Goal: Find specific page/section: Find specific page/section

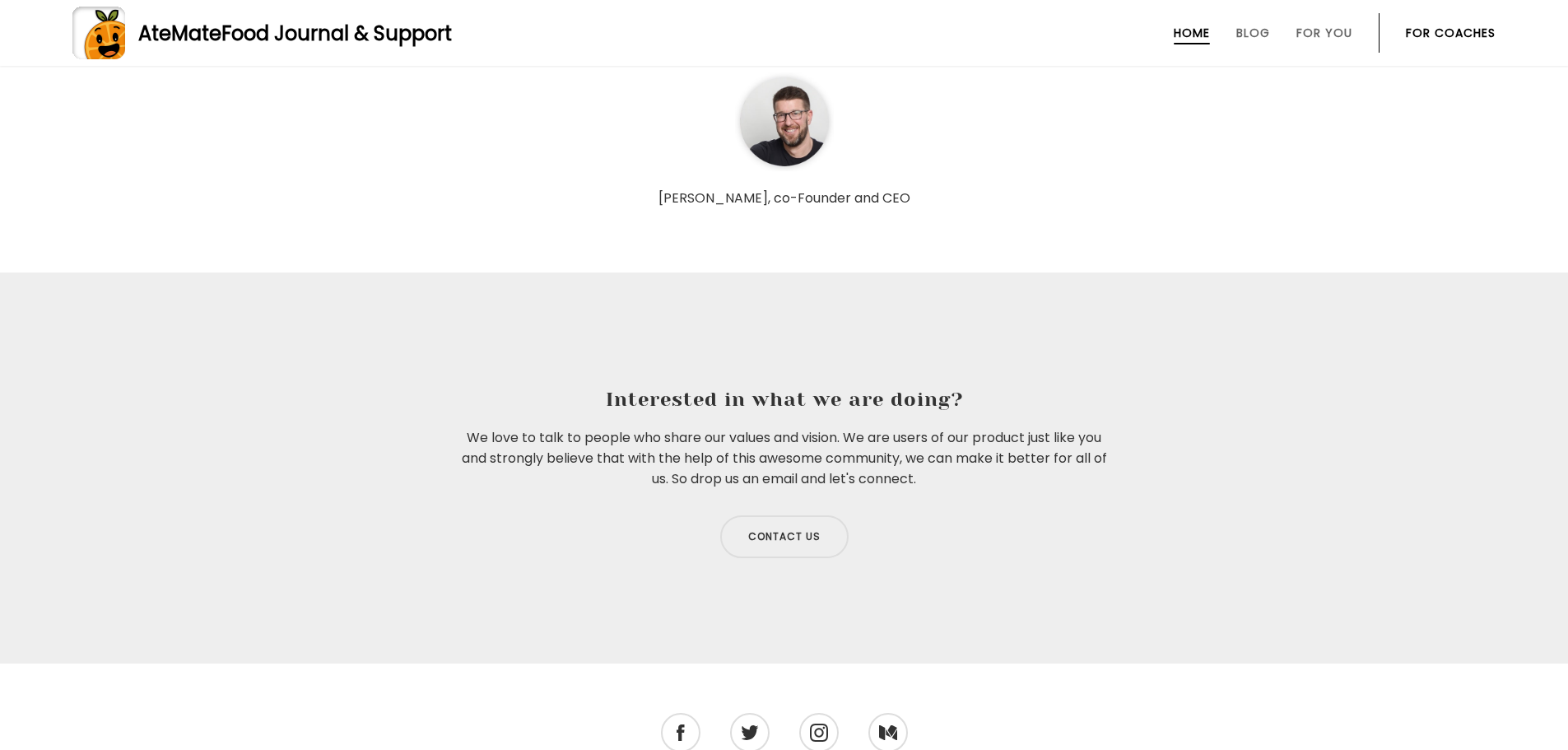
scroll to position [5678, 0]
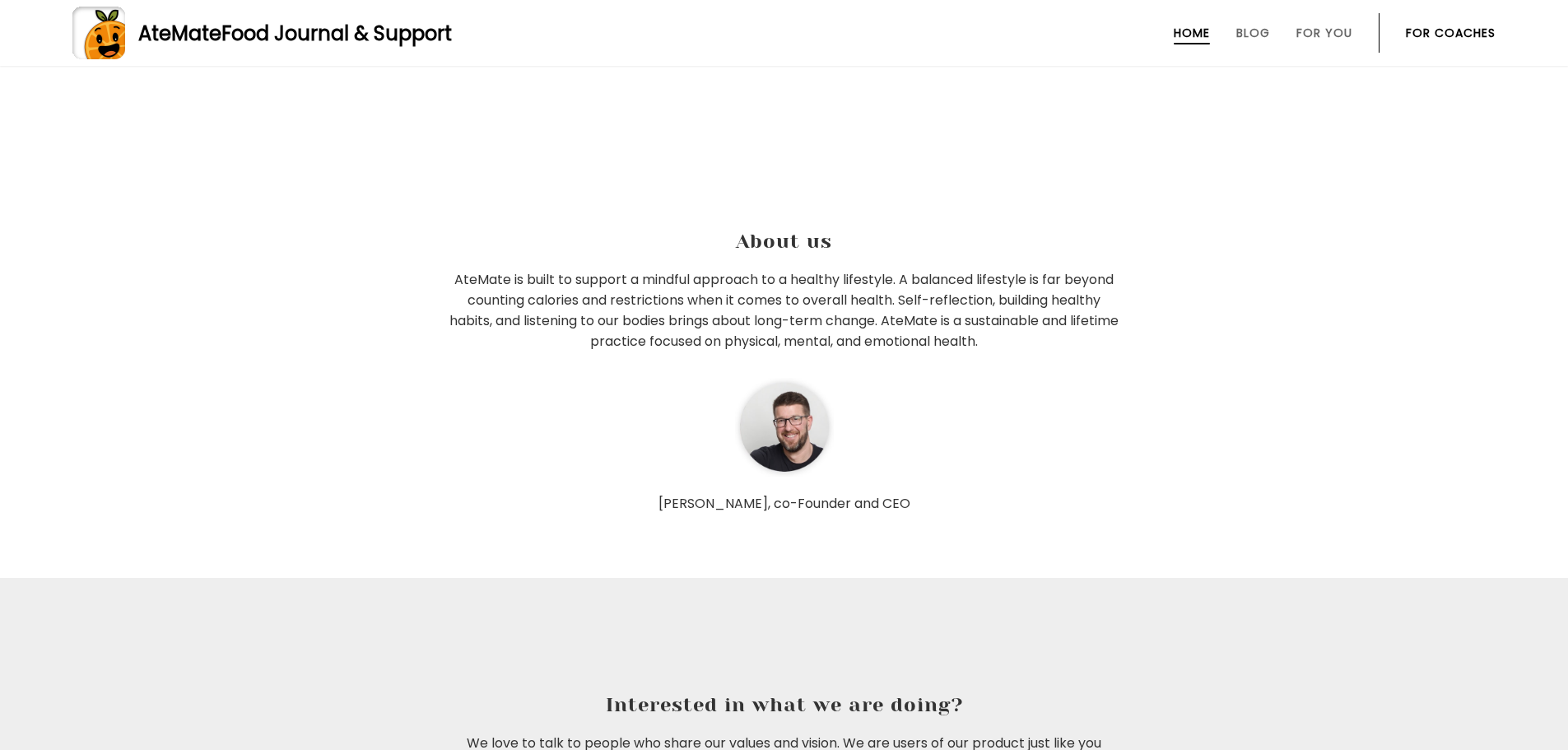
drag, startPoint x: 1378, startPoint y: 400, endPoint x: 1338, endPoint y: 171, distance: 232.5
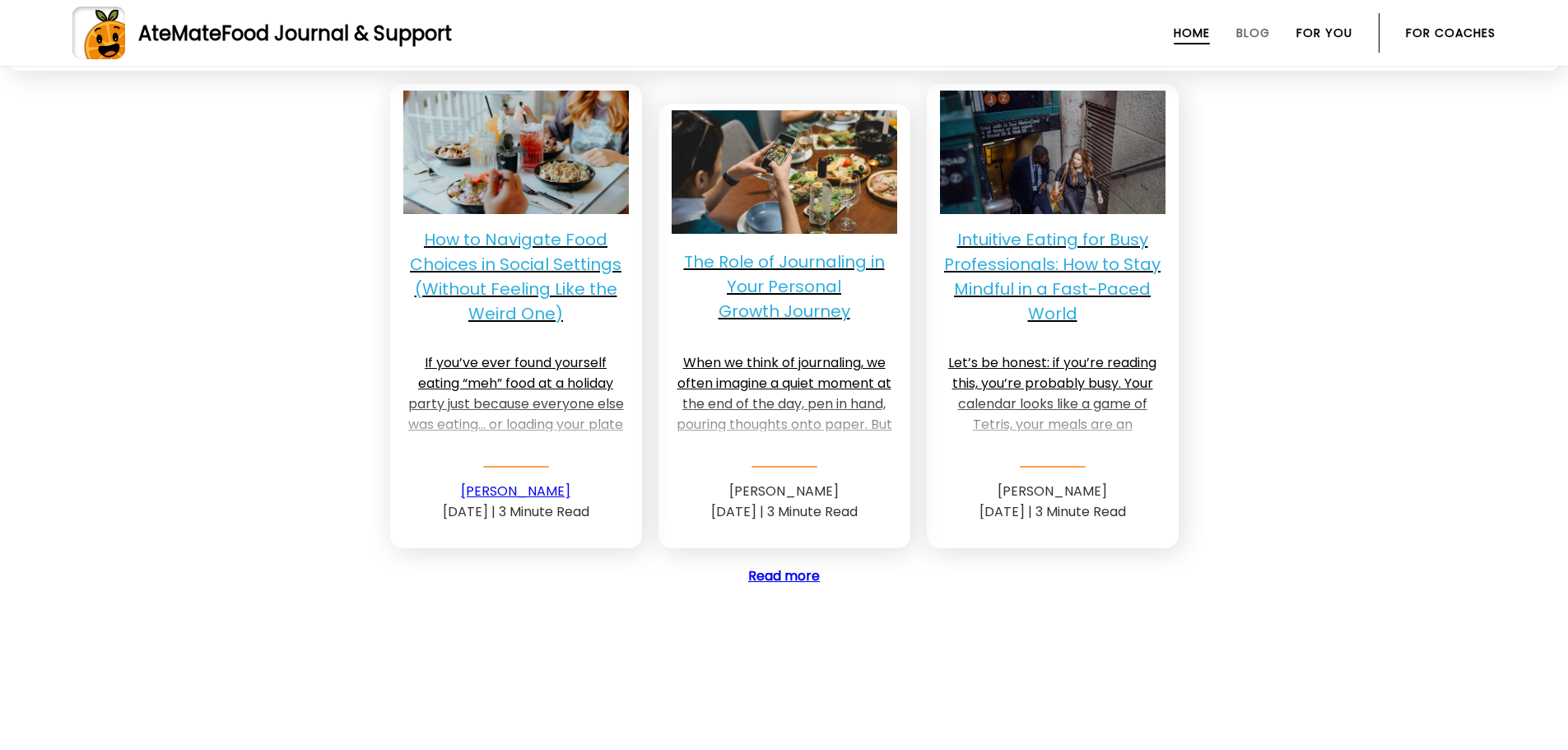
click at [1317, 29] on link "For You" at bounding box center [1325, 33] width 56 height 13
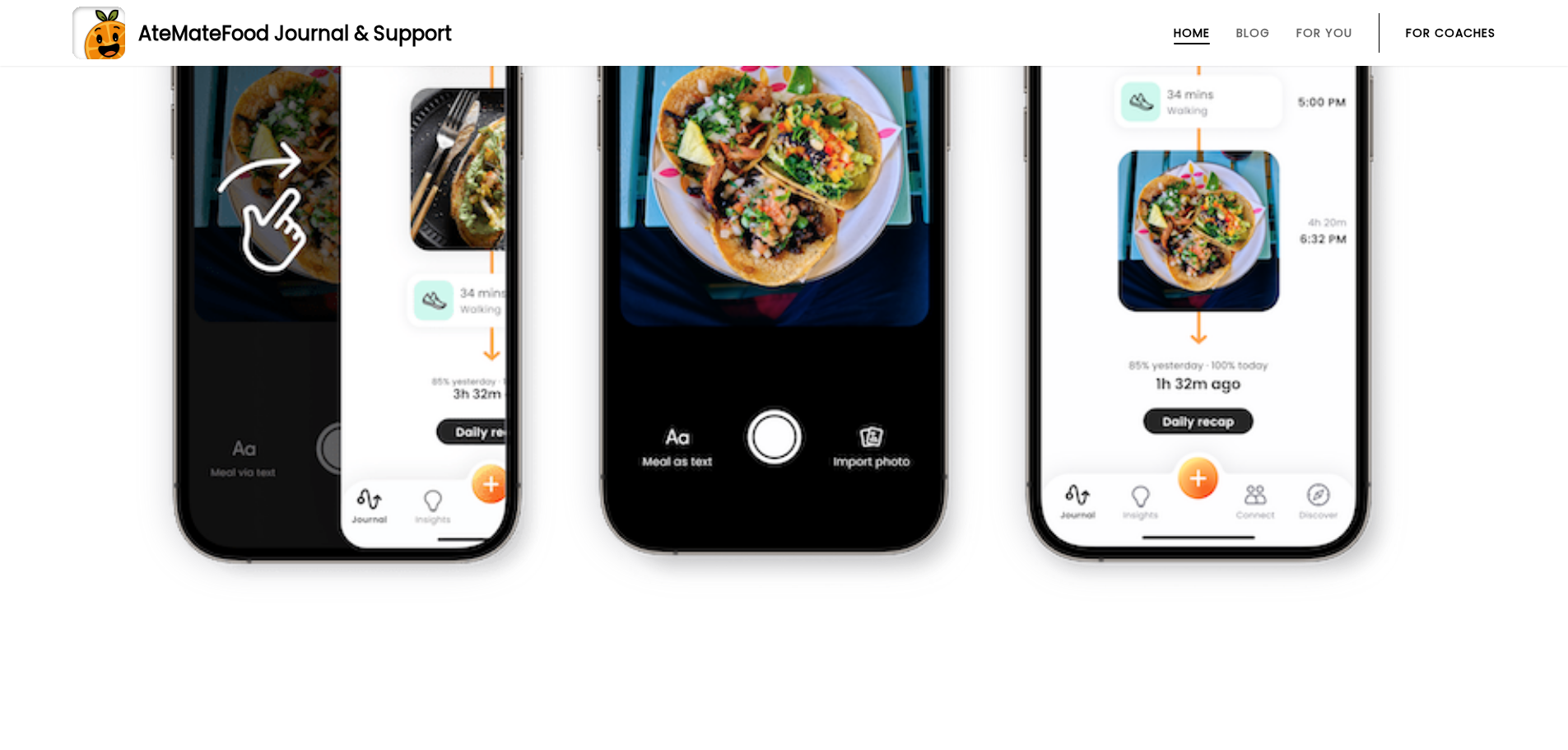
scroll to position [1723, 0]
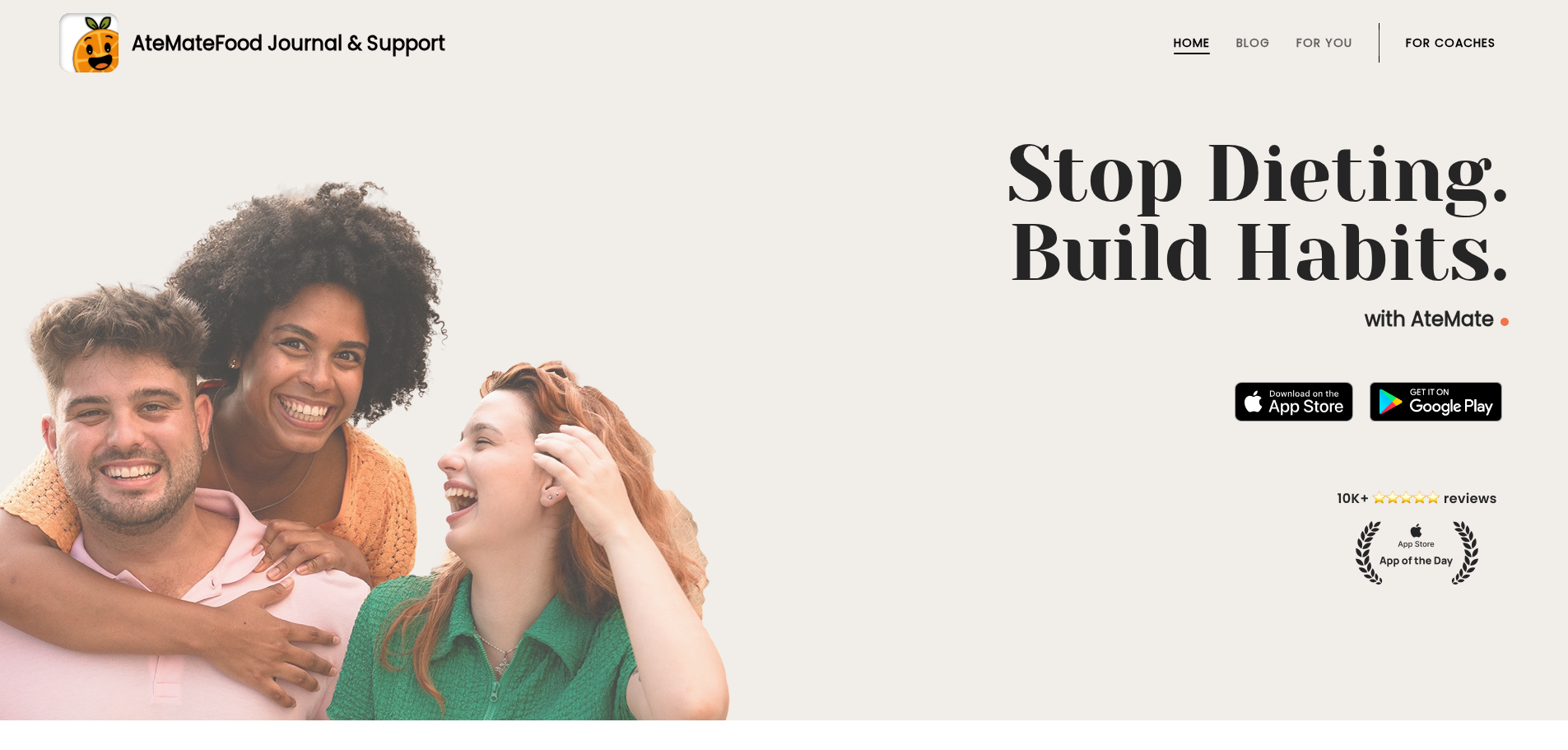
click at [1435, 37] on link "For Coaches" at bounding box center [1451, 43] width 90 height 13
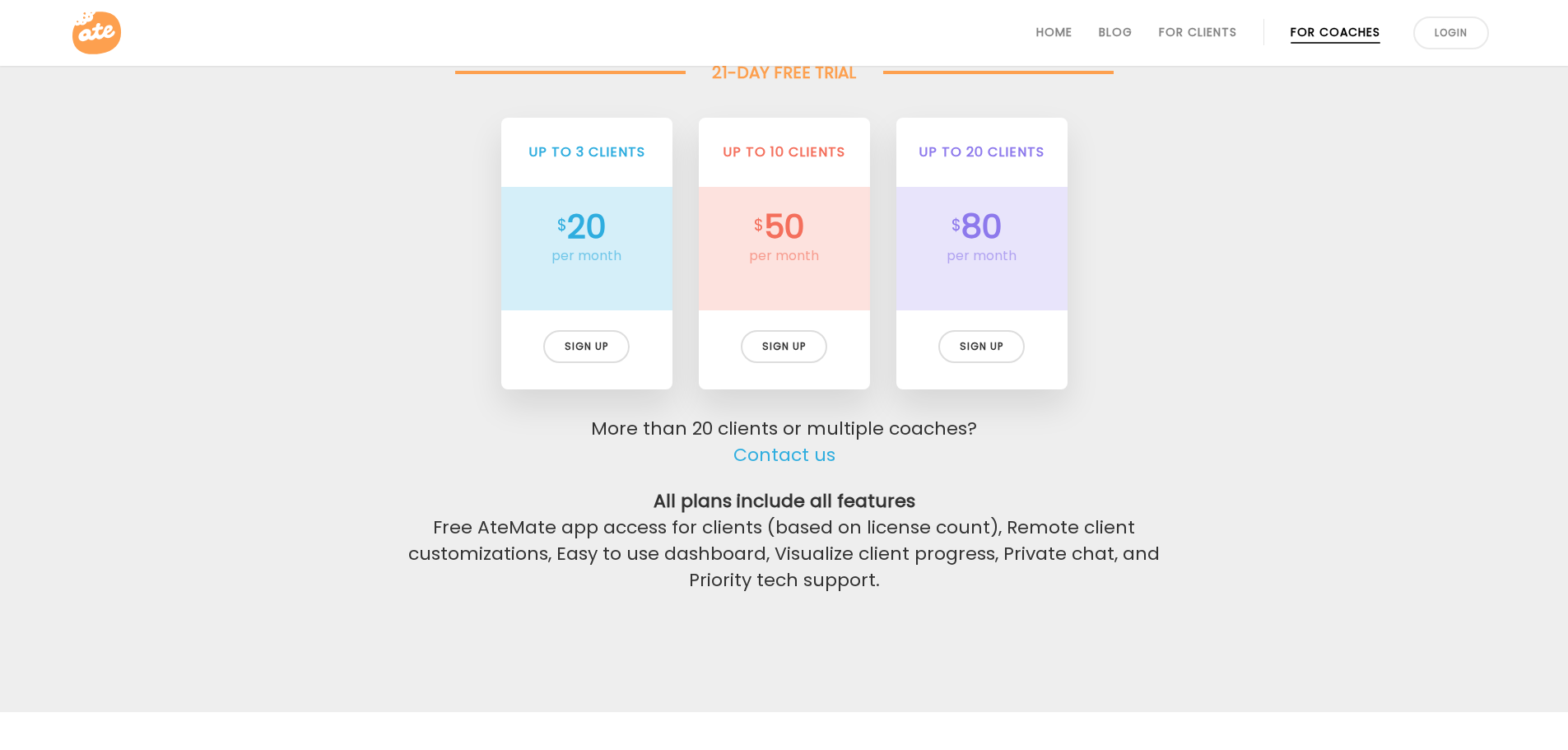
scroll to position [3868, 0]
